Goal: Task Accomplishment & Management: Manage account settings

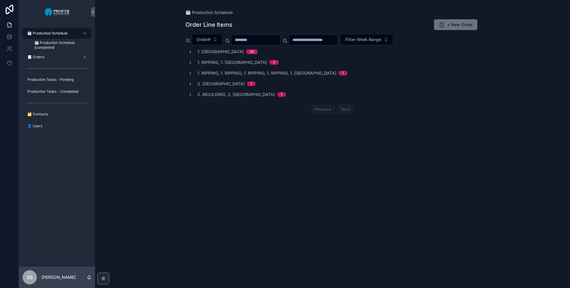
click at [230, 59] on span "1. Ripping, 1. [GEOGRAPHIC_DATA]" at bounding box center [231, 62] width 69 height 6
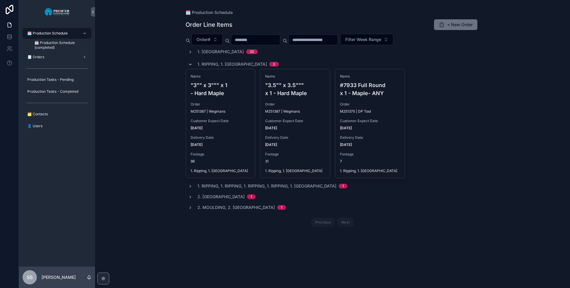
click at [188, 64] on icon "scrollable content" at bounding box center [190, 64] width 5 height 5
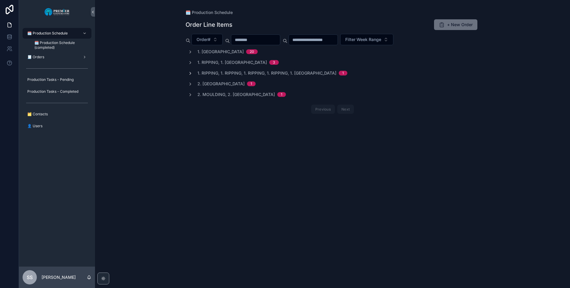
click at [190, 71] on icon "scrollable content" at bounding box center [190, 73] width 5 height 5
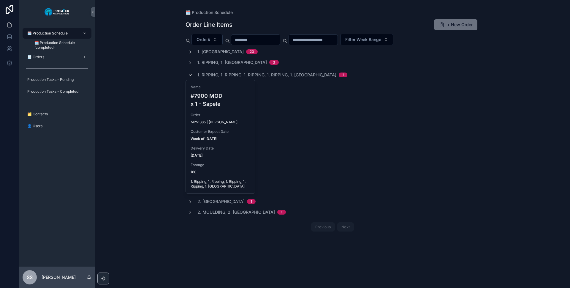
click at [190, 71] on div "1. Ripping, 1. Ripping, 1. Ripping, 1. Ripping, 1. Ripping 1" at bounding box center [267, 75] width 159 height 10
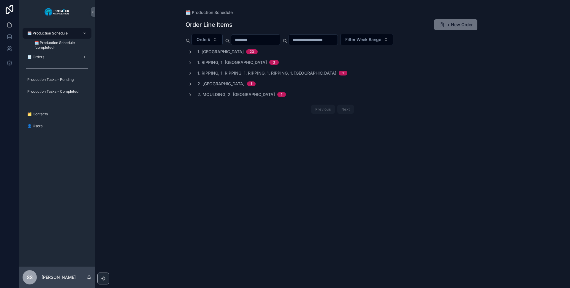
click at [193, 96] on div "2. Moulding, 2. Moulding 1" at bounding box center [237, 94] width 98 height 6
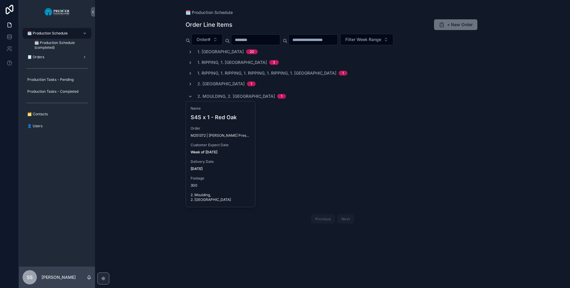
click at [217, 143] on span "Customer Expect Date" at bounding box center [221, 145] width 60 height 5
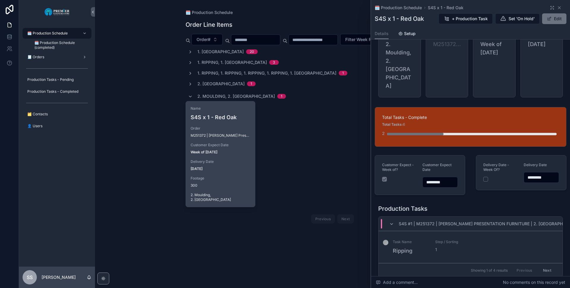
click at [544, 265] on button "Next" at bounding box center [547, 269] width 17 height 9
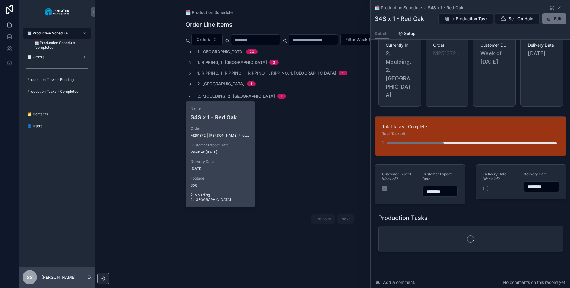
scroll to position [23, 0]
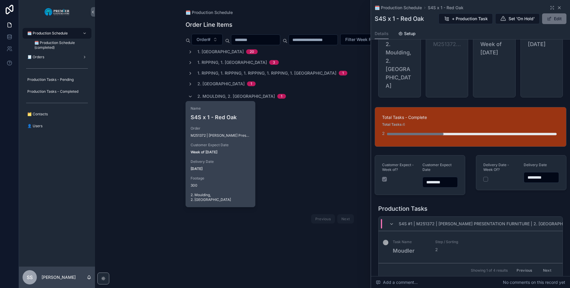
click at [557, 7] on icon "scrollable content" at bounding box center [559, 7] width 5 height 5
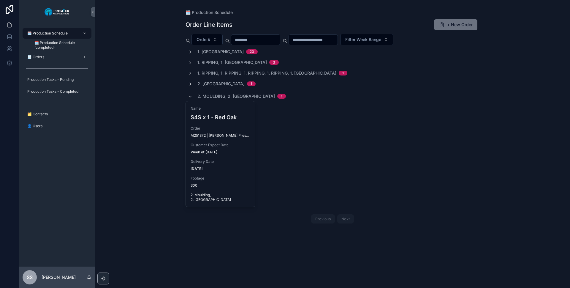
click at [190, 85] on icon "scrollable content" at bounding box center [190, 84] width 5 height 5
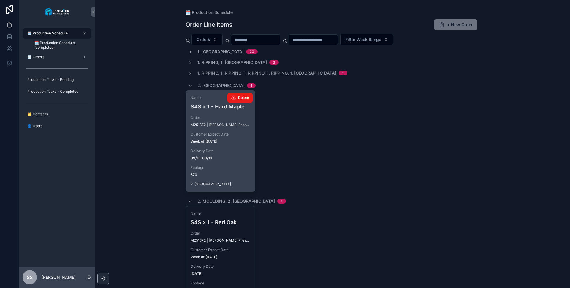
click at [231, 148] on div "Name S4S x 1 - Hard Maple Order M251372 | [PERSON_NAME] Presentation Furniture …" at bounding box center [220, 141] width 69 height 101
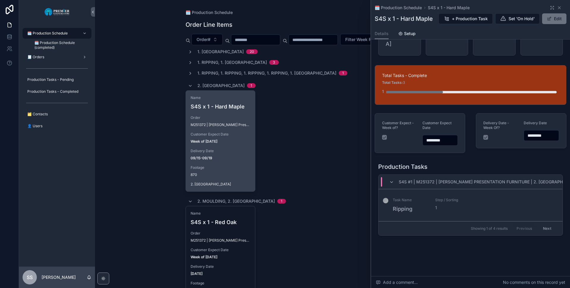
click at [545, 230] on button "Next" at bounding box center [547, 228] width 17 height 9
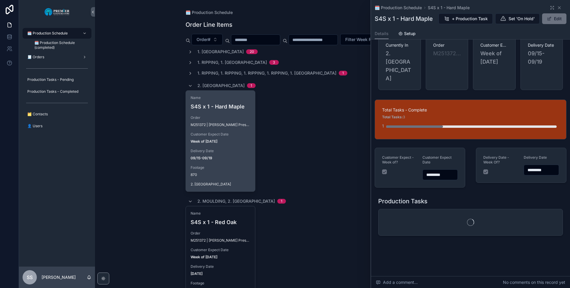
scroll to position [52, 0]
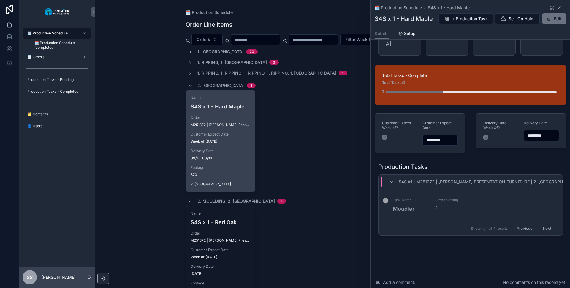
click at [557, 10] on icon "scrollable content" at bounding box center [559, 7] width 5 height 5
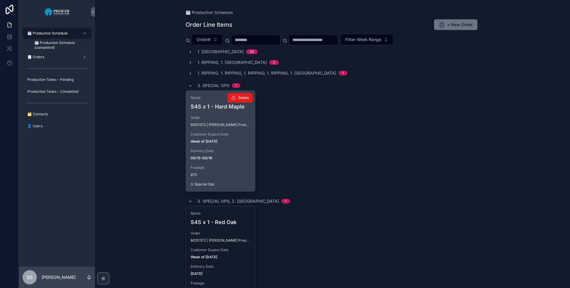
click at [226, 136] on span "Customer Expect Date" at bounding box center [221, 134] width 60 height 5
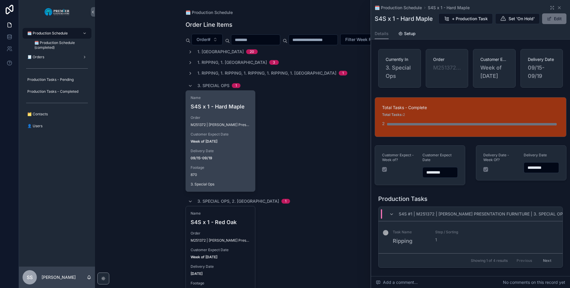
click at [282, 134] on div "Name S4S x 1 - Hard Maple Order M251372 | [PERSON_NAME] Presentation Furniture …" at bounding box center [333, 140] width 294 height 101
click at [557, 6] on icon "scrollable content" at bounding box center [559, 7] width 5 height 5
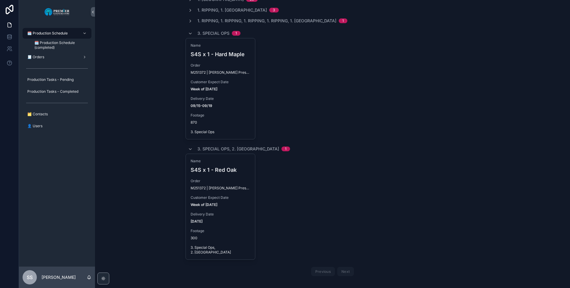
scroll to position [57, 0]
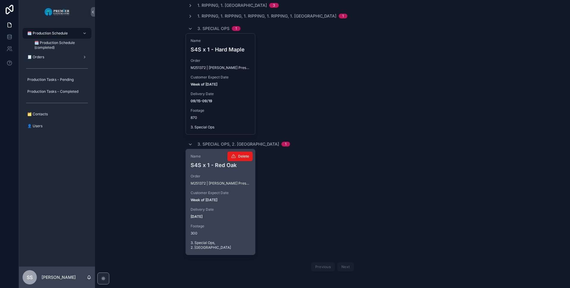
click at [206, 149] on link "Name S4S x 1 - Red Oak Order M251372 | [PERSON_NAME] Presentation Furniture Cus…" at bounding box center [221, 202] width 70 height 106
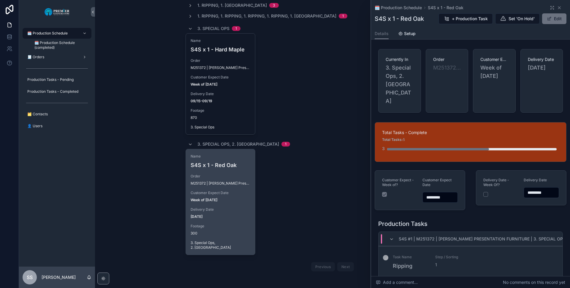
click at [543, 281] on button "Next" at bounding box center [547, 285] width 17 height 9
click at [544, 281] on button "Next" at bounding box center [547, 285] width 17 height 9
click at [557, 7] on icon "scrollable content" at bounding box center [559, 7] width 5 height 5
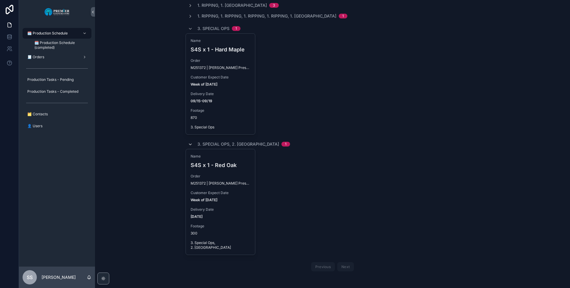
click at [189, 143] on icon "scrollable content" at bounding box center [190, 144] width 5 height 5
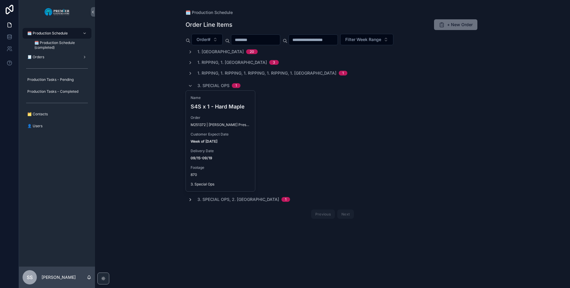
click at [189, 85] on icon "scrollable content" at bounding box center [190, 85] width 5 height 5
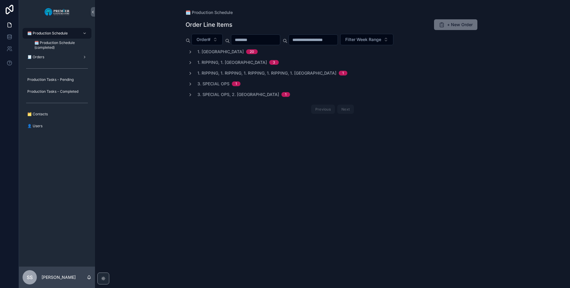
click at [204, 71] on span "1. Ripping, 1. Ripping, 1. Ripping, 1. Ripping, 1. [GEOGRAPHIC_DATA]" at bounding box center [266, 73] width 139 height 6
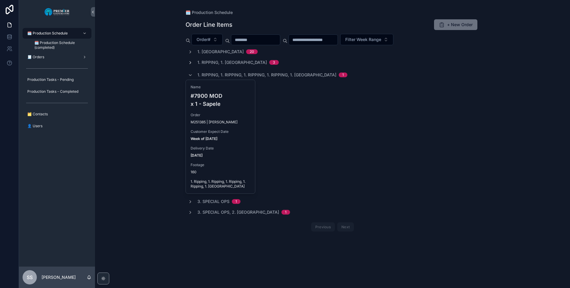
click at [190, 62] on icon "scrollable content" at bounding box center [190, 62] width 5 height 5
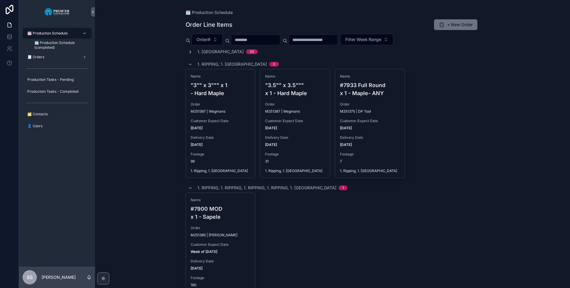
click at [189, 50] on icon "scrollable content" at bounding box center [190, 52] width 5 height 5
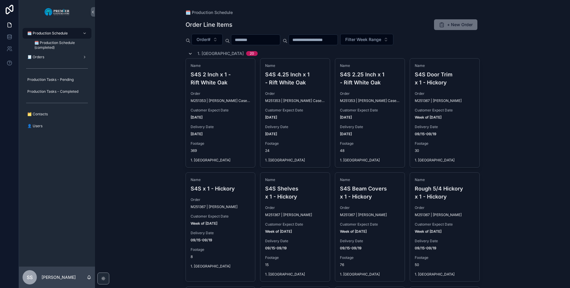
click at [189, 54] on icon "scrollable content" at bounding box center [190, 53] width 5 height 5
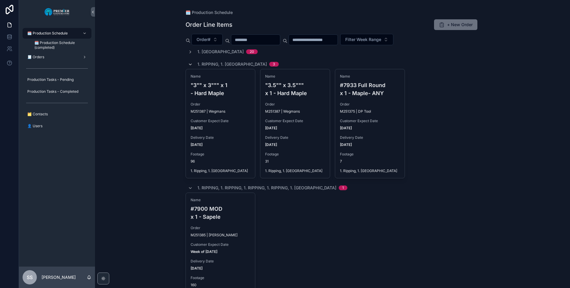
click at [189, 64] on icon "scrollable content" at bounding box center [190, 64] width 5 height 5
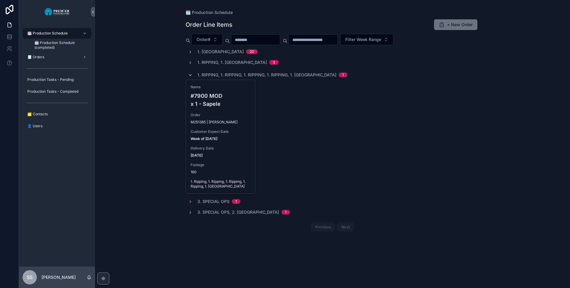
click at [189, 75] on icon "scrollable content" at bounding box center [190, 75] width 5 height 5
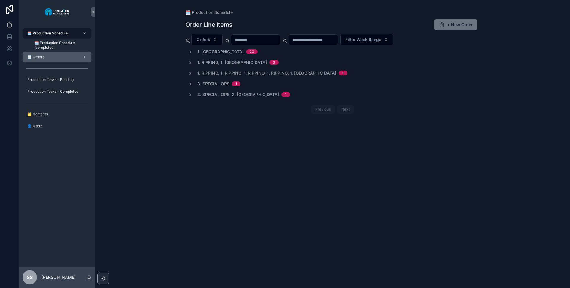
click at [65, 59] on div "🧾 Orders" at bounding box center [57, 57] width 62 height 10
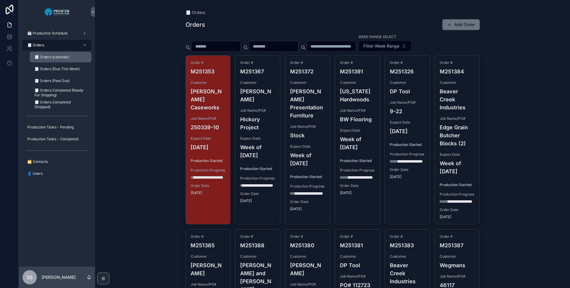
click at [61, 55] on span "🧾 Orders (calendar)" at bounding box center [51, 57] width 35 height 5
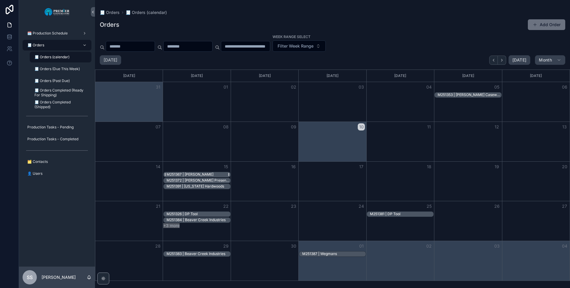
click at [200, 175] on div "M251367 | [PERSON_NAME]" at bounding box center [190, 174] width 47 height 5
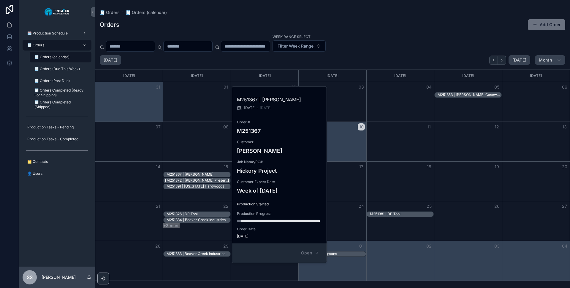
click at [198, 180] on div "M251372 | [PERSON_NAME] Presentation Furniture" at bounding box center [199, 180] width 64 height 5
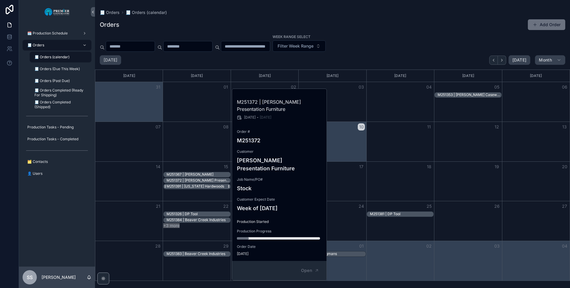
click at [201, 186] on div "M251391 | [US_STATE] Hardwoods" at bounding box center [196, 186] width 58 height 5
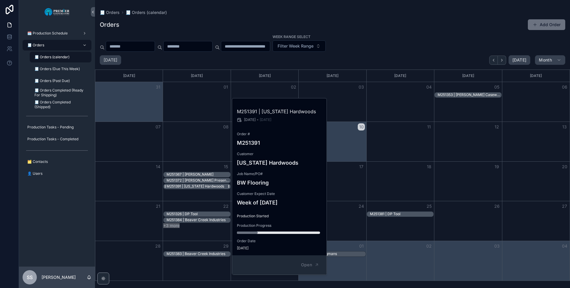
click at [208, 197] on div "Month View" at bounding box center [197, 181] width 68 height 39
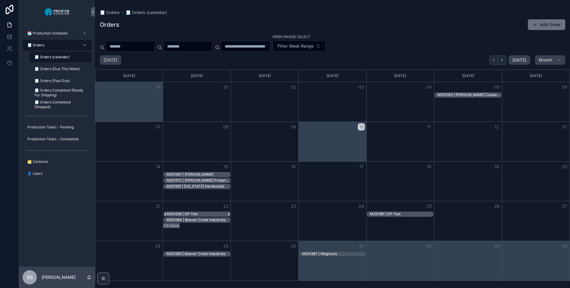
click at [202, 213] on div "M251326 | DP Tool" at bounding box center [199, 213] width 64 height 5
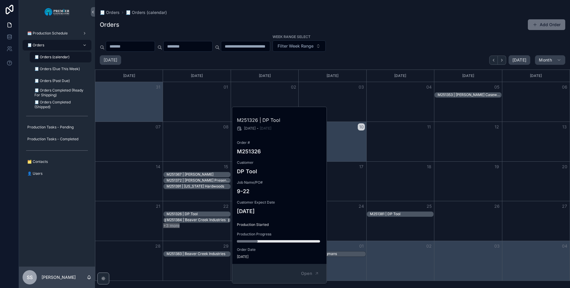
click at [201, 222] on div "M251384 | Beaver Creek Industries" at bounding box center [196, 219] width 59 height 5
click at [170, 226] on button "+3 more" at bounding box center [171, 225] width 16 height 5
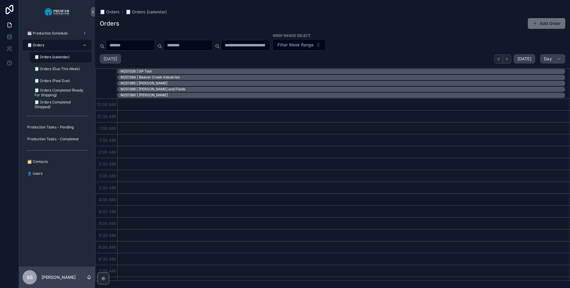
click at [65, 58] on span "🧾 Orders (calendar)" at bounding box center [51, 57] width 35 height 5
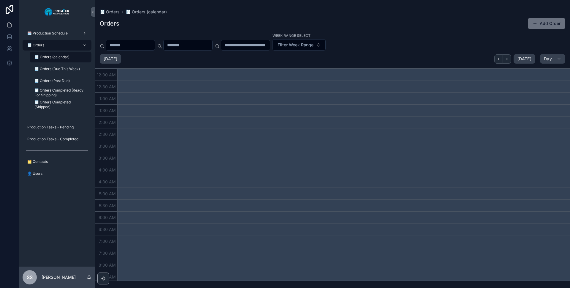
click at [58, 58] on span "🧾 Orders (calendar)" at bounding box center [51, 57] width 35 height 5
click at [42, 55] on span "🧾 Orders (calendar)" at bounding box center [51, 57] width 35 height 5
click at [71, 69] on span "🧾 Orders (Due This Week)" at bounding box center [56, 69] width 45 height 5
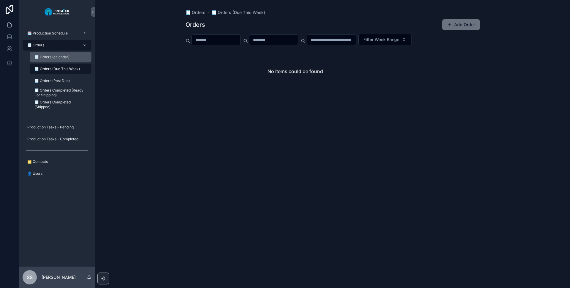
click at [62, 58] on span "🧾 Orders (calendar)" at bounding box center [51, 57] width 35 height 5
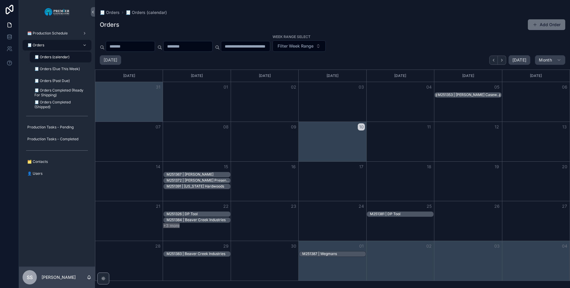
click at [466, 94] on div "M251353 | [PERSON_NAME] Caseworks" at bounding box center [470, 94] width 64 height 5
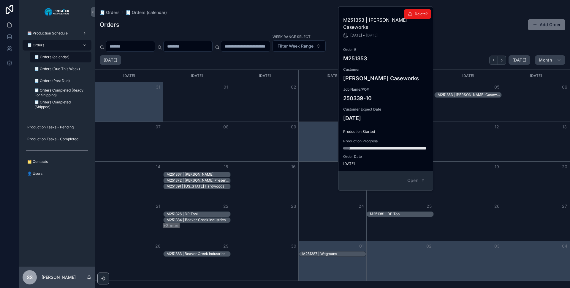
click at [397, 131] on div "M251353 | [PERSON_NAME] Caseworks [DATE] - [DATE] Order # M251353 Customer [PER…" at bounding box center [385, 89] width 95 height 164
click at [388, 87] on div "Job Name/PO# 250339-10" at bounding box center [386, 94] width 86 height 15
click at [374, 67] on div "Customer [PERSON_NAME] Caseworks" at bounding box center [386, 74] width 86 height 15
click at [370, 74] on h4 "[PERSON_NAME] Caseworks" at bounding box center [386, 78] width 86 height 8
click at [355, 139] on span "Production Progress" at bounding box center [386, 141] width 86 height 5
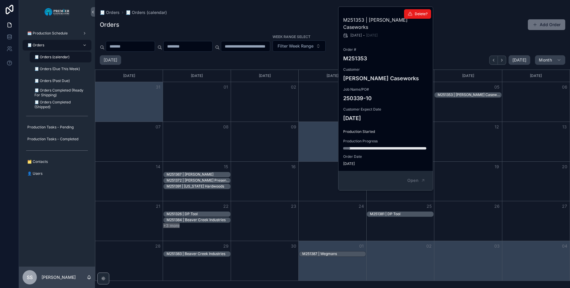
click at [354, 161] on span "[DATE]" at bounding box center [386, 163] width 86 height 5
click at [354, 128] on div "M251353 | [PERSON_NAME] Caseworks [DATE] - [DATE] Order # M251353 Customer [PER…" at bounding box center [385, 89] width 95 height 164
click at [416, 178] on span "Open" at bounding box center [412, 180] width 11 height 5
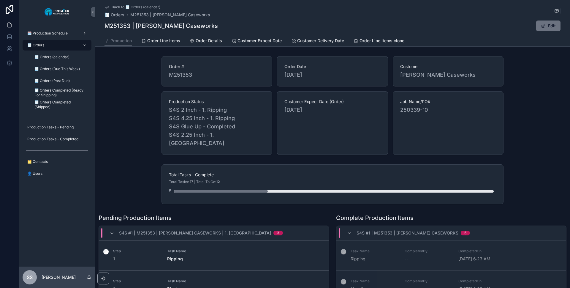
click at [112, 5] on span "Back to 🧾 Orders (calendar)" at bounding box center [136, 7] width 49 height 5
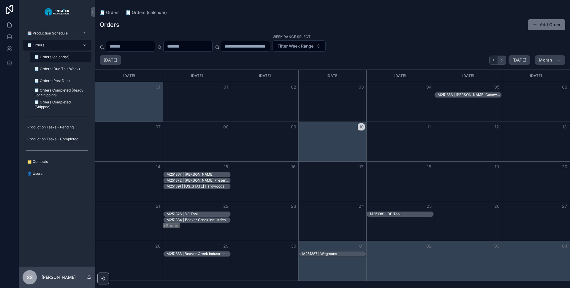
click at [503, 60] on icon "Next" at bounding box center [502, 60] width 4 height 4
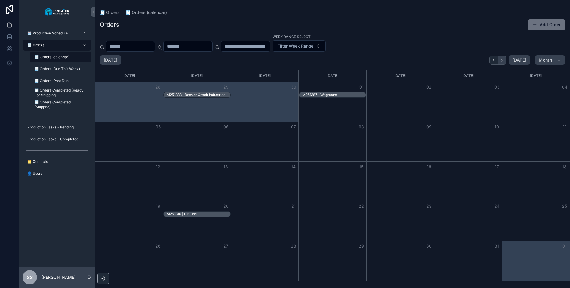
click at [502, 58] on icon "Next" at bounding box center [502, 60] width 4 height 4
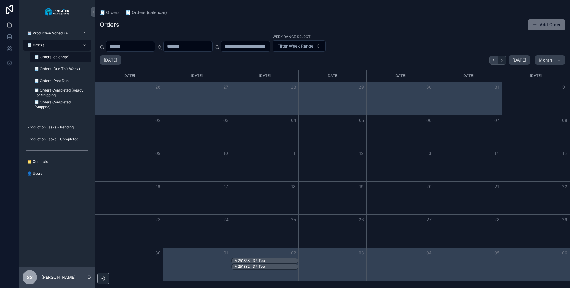
click at [494, 61] on icon "Back" at bounding box center [493, 60] width 4 height 4
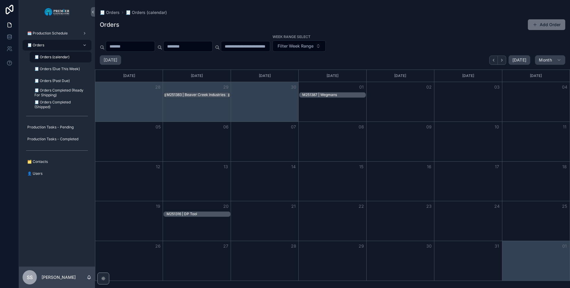
click at [194, 94] on div "M251383 | Beaver Creek Industries" at bounding box center [196, 94] width 59 height 5
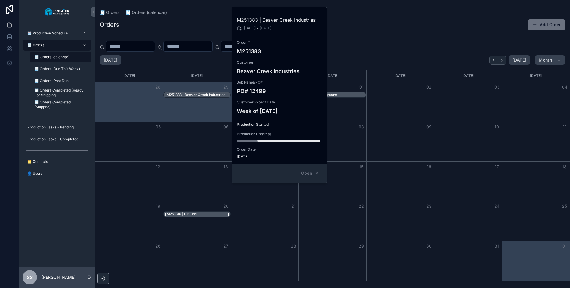
click at [190, 216] on div "M251316 | DP Tool" at bounding box center [182, 213] width 31 height 5
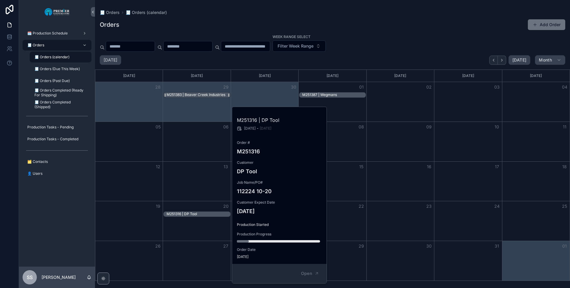
click at [190, 93] on div "M251383 | Beaver Creek Industries" at bounding box center [196, 94] width 59 height 5
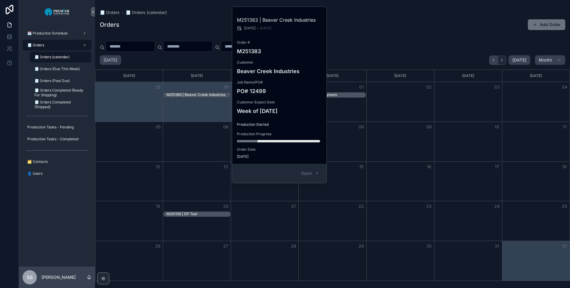
click at [493, 60] on icon "Back" at bounding box center [493, 60] width 4 height 4
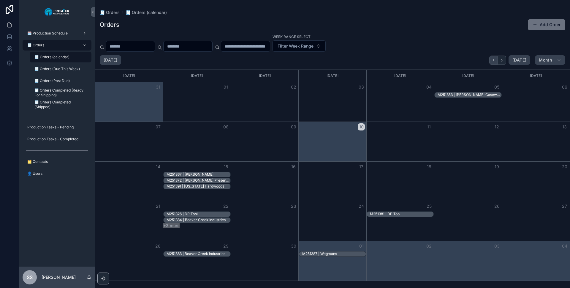
click at [493, 61] on icon "Back" at bounding box center [493, 60] width 4 height 4
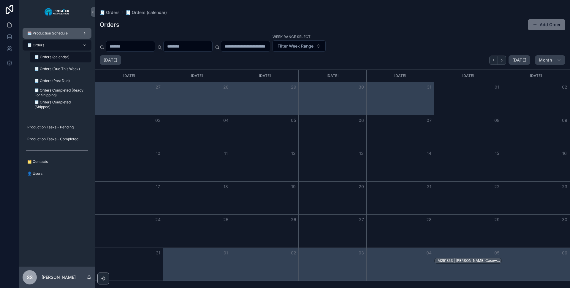
click at [83, 33] on icon "scrollable content" at bounding box center [85, 33] width 4 height 4
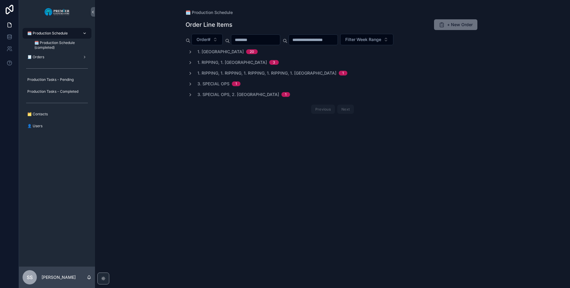
click at [85, 33] on icon "scrollable content" at bounding box center [85, 33] width 4 height 4
click at [61, 59] on div "🧾 Orders" at bounding box center [57, 57] width 62 height 10
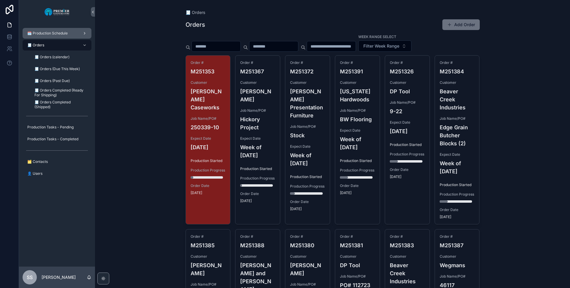
click at [59, 32] on span "🗓️ Production Schedule" at bounding box center [47, 33] width 40 height 5
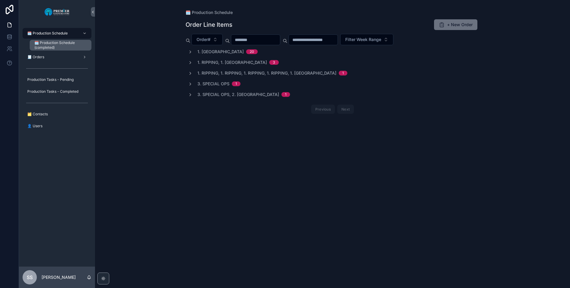
click at [70, 42] on span "🗓️ Production Schedule (completed)" at bounding box center [59, 45] width 51 height 10
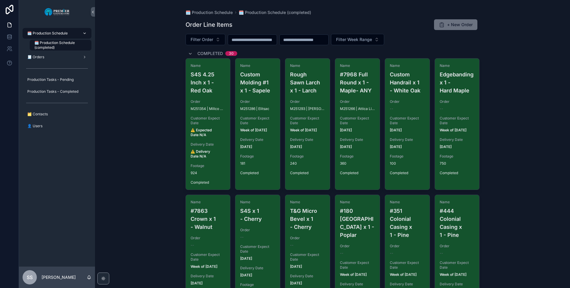
click at [72, 35] on div "🗓️ Production Schedule" at bounding box center [57, 34] width 62 height 10
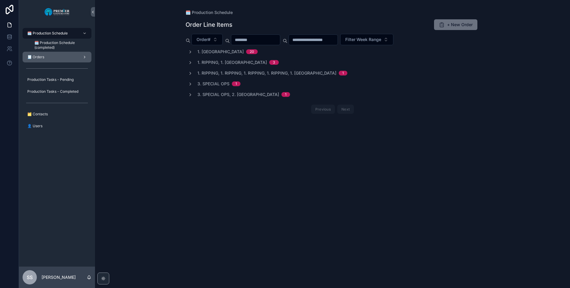
click at [53, 60] on div "🧾 Orders" at bounding box center [57, 57] width 62 height 10
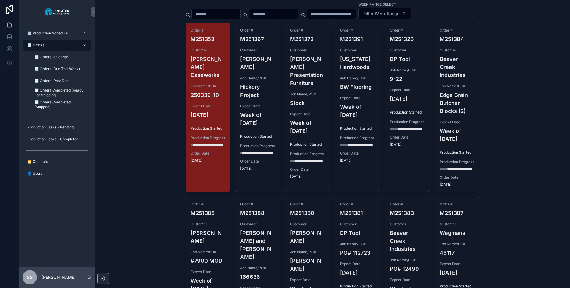
scroll to position [33, 0]
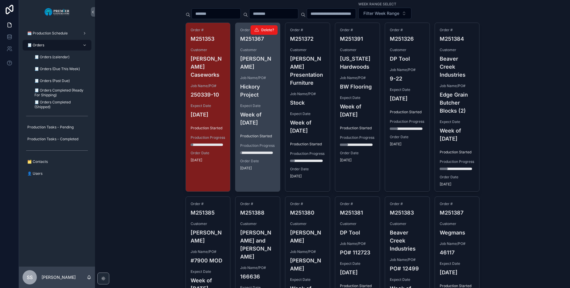
click at [250, 96] on h4 "Hickory Project" at bounding box center [257, 91] width 35 height 16
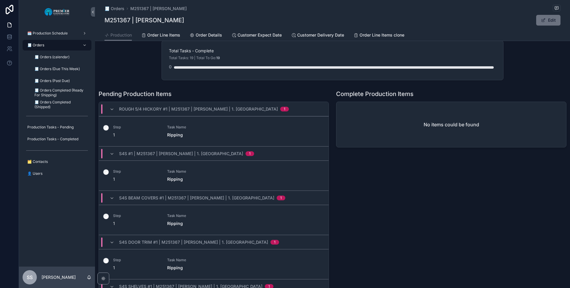
scroll to position [131, 0]
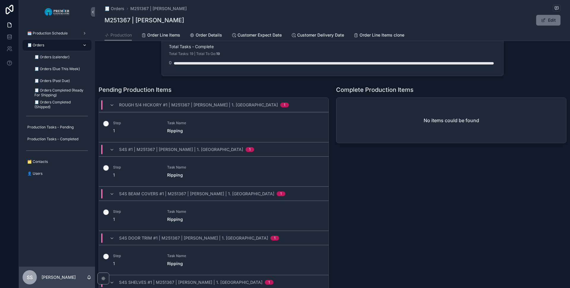
click at [51, 48] on div "🧾 Orders" at bounding box center [57, 45] width 62 height 10
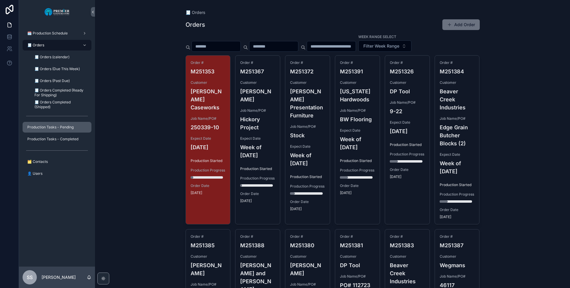
click at [45, 125] on span "Production Tasks - Pending" at bounding box center [50, 127] width 46 height 5
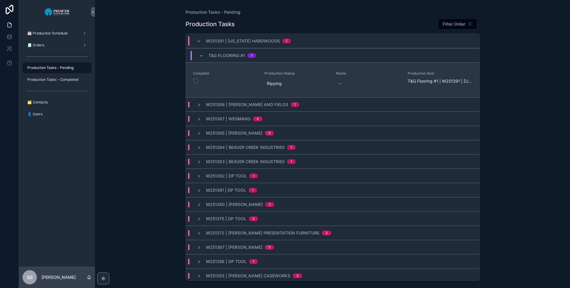
click at [197, 79] on button "scrollable content" at bounding box center [195, 80] width 5 height 5
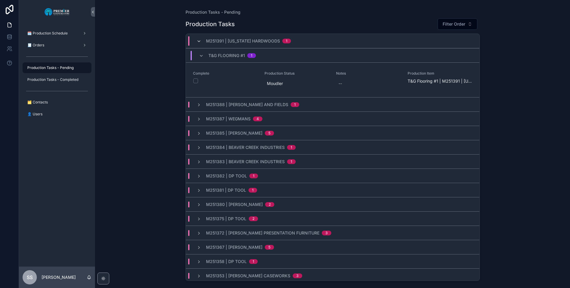
click at [199, 39] on icon "scrollable content" at bounding box center [199, 41] width 5 height 5
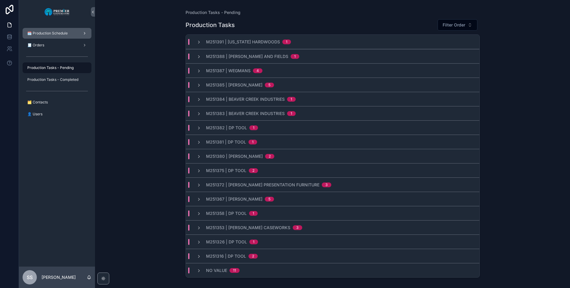
click at [45, 33] on span "🗓️ Production Schedule" at bounding box center [47, 33] width 40 height 5
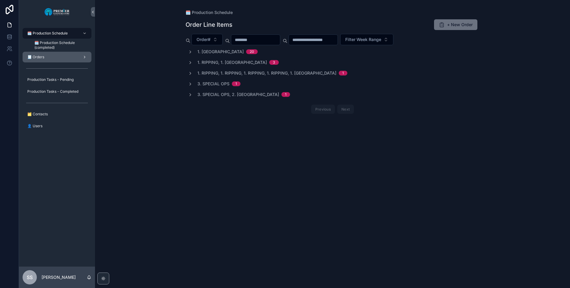
click at [36, 58] on span "🧾 Orders" at bounding box center [35, 57] width 17 height 5
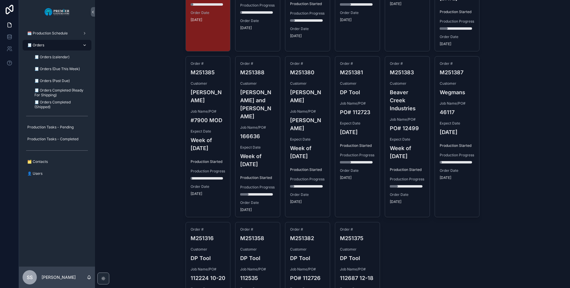
scroll to position [182, 0]
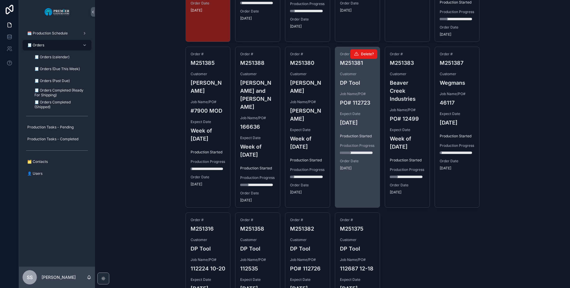
click at [350, 82] on div "Order # M251381 Customer DP Tool Job Name/PO# PO# 112723 Expect Date [DATE] Pro…" at bounding box center [357, 111] width 45 height 128
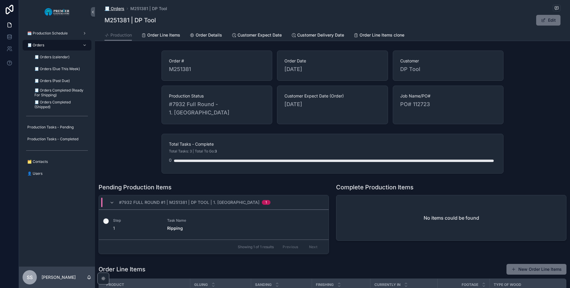
click at [109, 8] on span "🧾 Orders" at bounding box center [115, 9] width 20 height 6
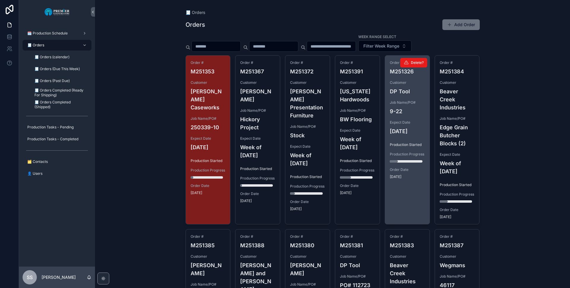
click at [399, 102] on span "Job Name/PO#" at bounding box center [407, 102] width 35 height 5
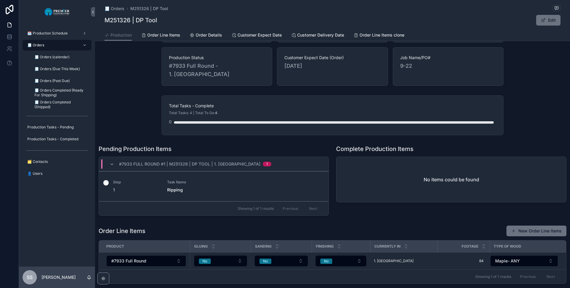
scroll to position [66, 0]
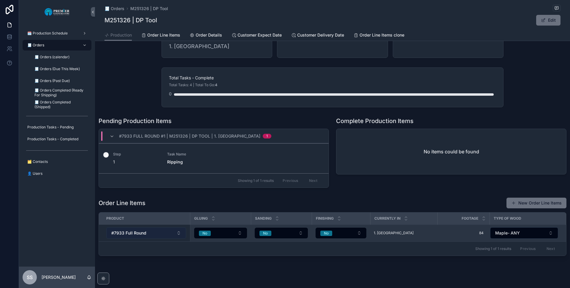
click at [177, 227] on button "#7933 Full Round" at bounding box center [146, 232] width 80 height 11
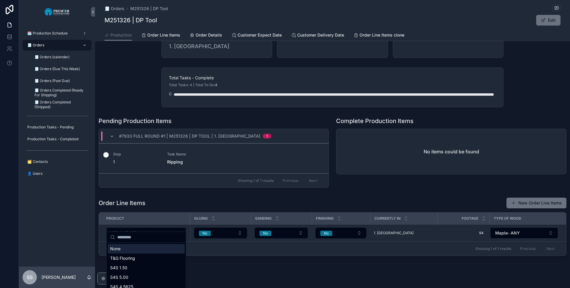
click at [443, 262] on div "🧾 Orders M251326 | DP Tool M251326 | DP Tool Edit Production Production Order L…" at bounding box center [332, 115] width 475 height 362
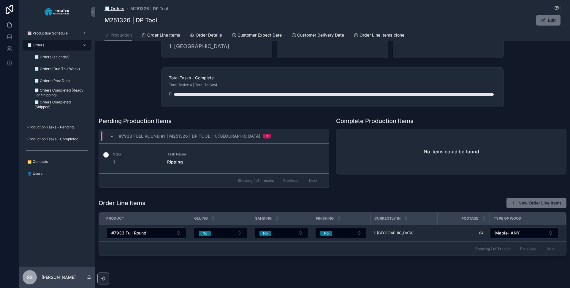
click at [110, 8] on span "🧾 Orders" at bounding box center [115, 9] width 20 height 6
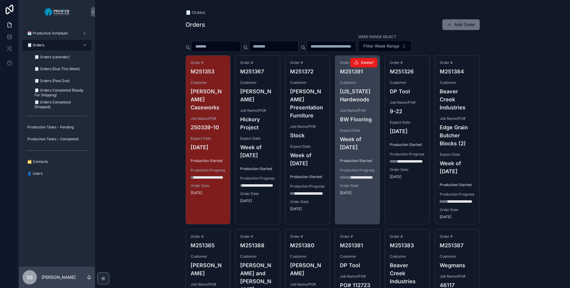
click at [357, 129] on span "Expect Date" at bounding box center [357, 130] width 35 height 5
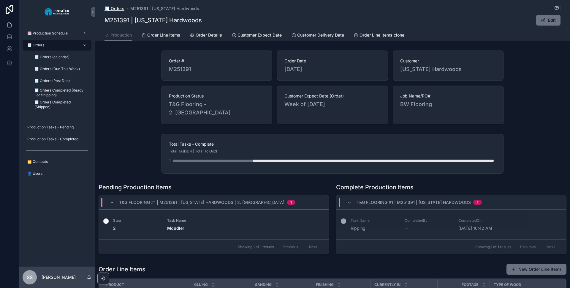
click at [113, 7] on span "🧾 Orders" at bounding box center [115, 9] width 20 height 6
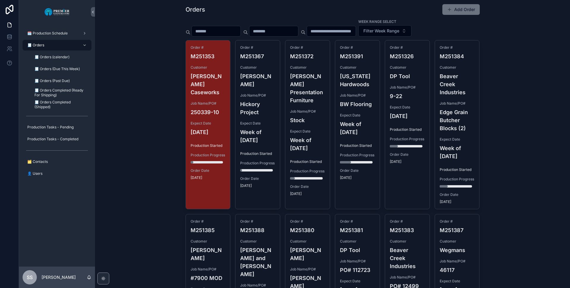
scroll to position [15, 0]
click at [56, 33] on span "🗓️ Production Schedule" at bounding box center [47, 33] width 40 height 5
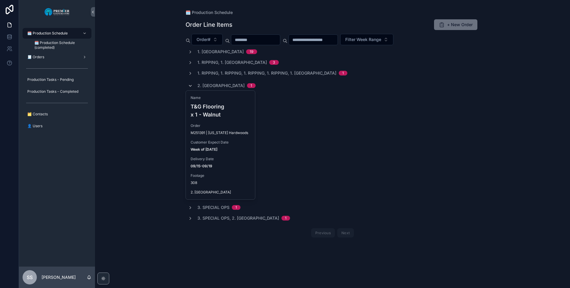
click at [190, 85] on icon "scrollable content" at bounding box center [190, 85] width 5 height 5
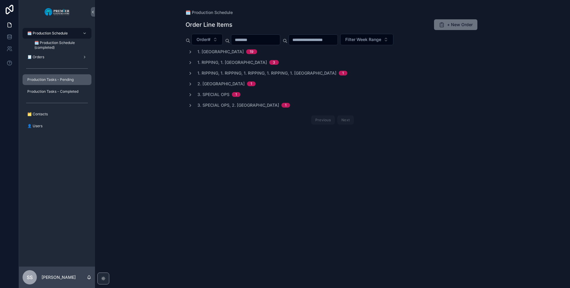
click at [53, 78] on span "Production Tasks - Pending" at bounding box center [50, 79] width 46 height 5
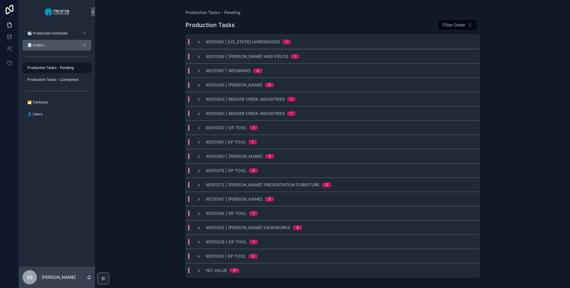
click at [37, 47] on span "🧾 Orders" at bounding box center [35, 45] width 17 height 5
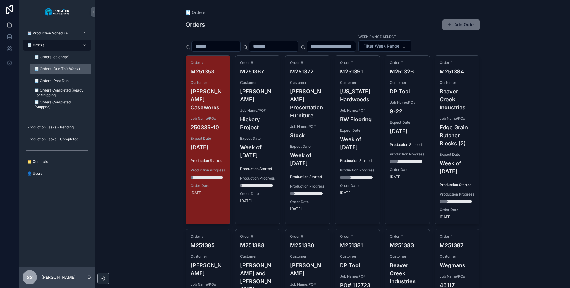
click at [72, 69] on span "🧾 Orders (Due This Week)" at bounding box center [56, 69] width 45 height 5
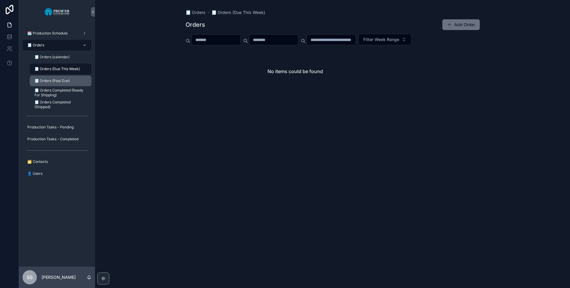
click at [59, 82] on span "🧾 Orders (Past Due)" at bounding box center [51, 80] width 35 height 5
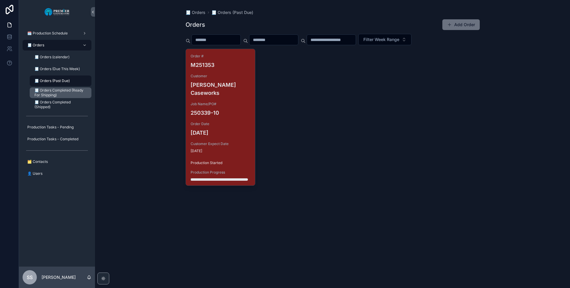
click at [59, 94] on span "🧾 Orders Completed (Ready For Shipping)" at bounding box center [59, 93] width 51 height 10
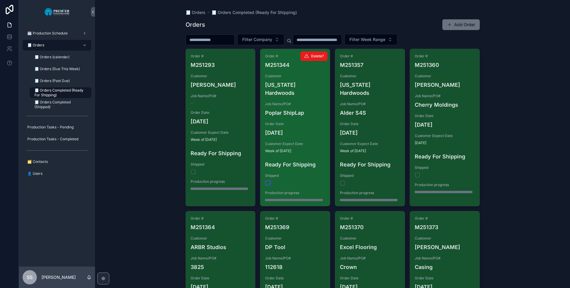
click at [266, 181] on button "scrollable content" at bounding box center [267, 183] width 5 height 5
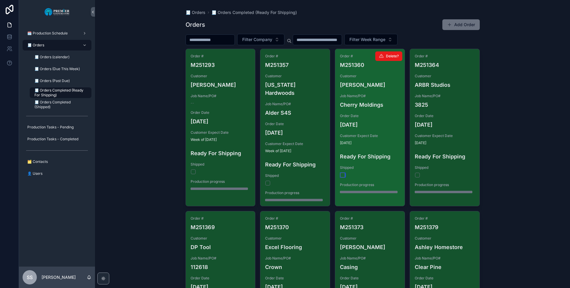
click at [341, 172] on button "scrollable content" at bounding box center [342, 174] width 5 height 5
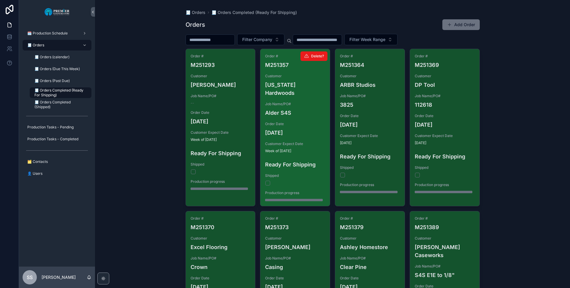
click at [265, 181] on button "scrollable content" at bounding box center [267, 183] width 5 height 5
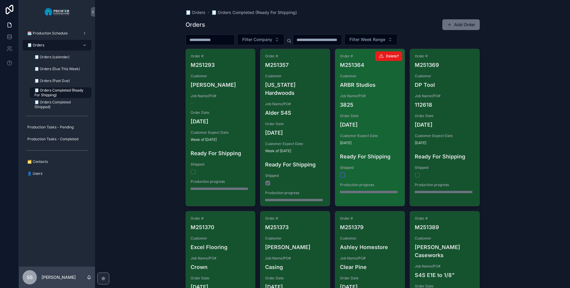
click at [341, 175] on button "scrollable content" at bounding box center [342, 174] width 5 height 5
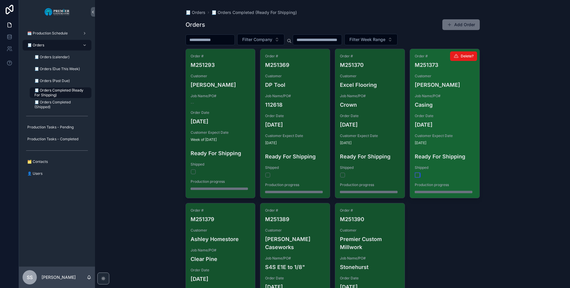
click at [417, 176] on button "scrollable content" at bounding box center [417, 174] width 5 height 5
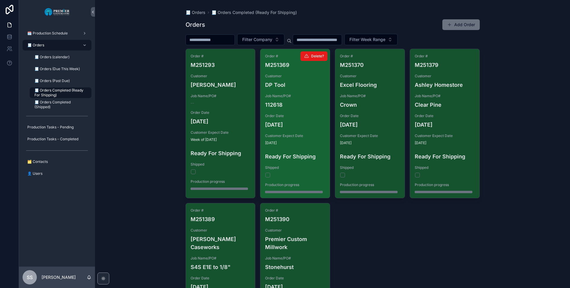
click at [265, 175] on button "scrollable content" at bounding box center [267, 174] width 5 height 5
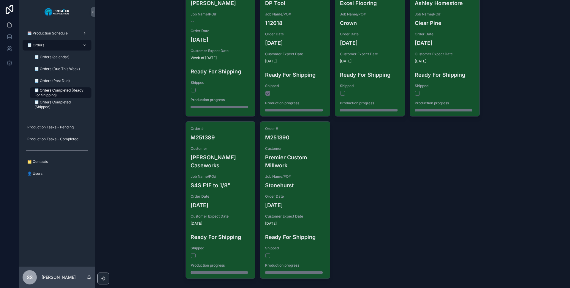
scroll to position [86, 0]
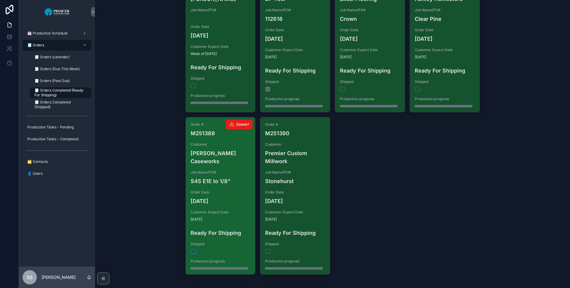
click at [192, 249] on button "scrollable content" at bounding box center [193, 251] width 5 height 5
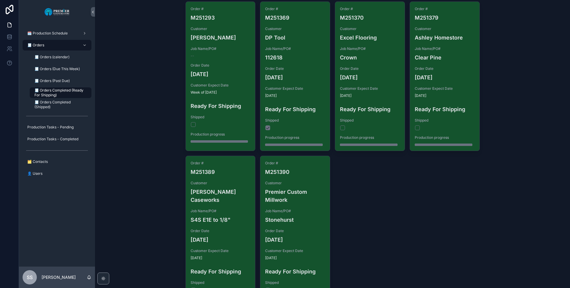
scroll to position [0, 0]
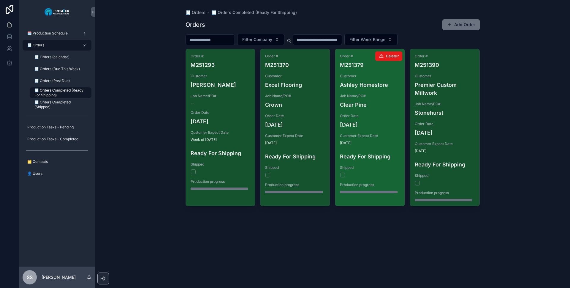
click at [343, 174] on button "scrollable content" at bounding box center [342, 174] width 5 height 5
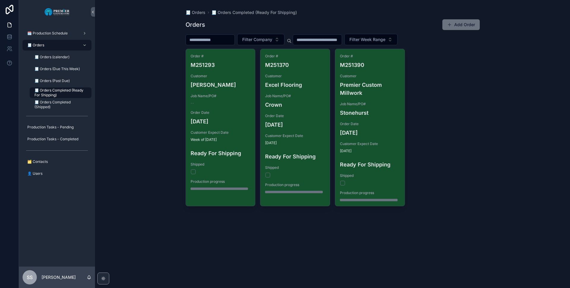
click at [34, 44] on span "🧾 Orders" at bounding box center [35, 45] width 17 height 5
